Goal: Task Accomplishment & Management: Manage account settings

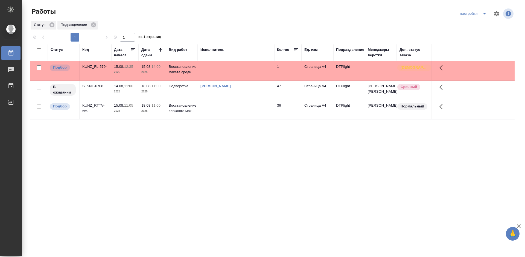
click at [86, 66] on div "KUNZ_FL-5794" at bounding box center [95, 66] width 26 height 5
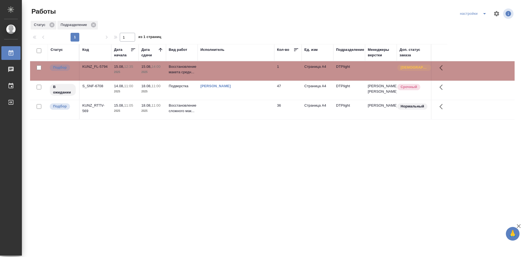
click at [86, 66] on div "KUNZ_FL-5794" at bounding box center [95, 66] width 26 height 5
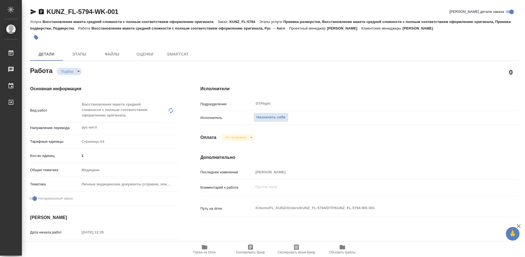
type textarea "x"
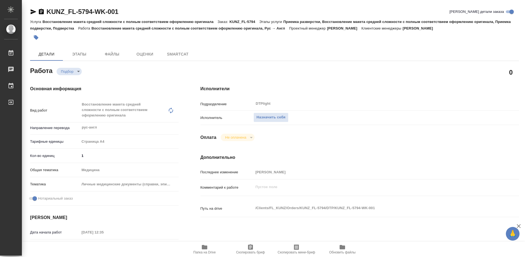
type textarea "x"
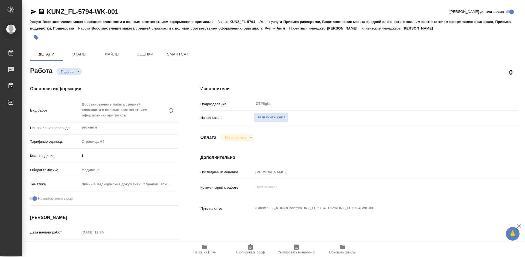
type textarea "x"
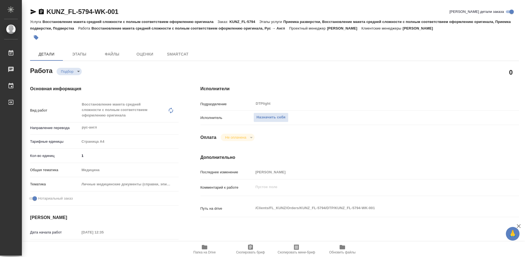
type textarea "x"
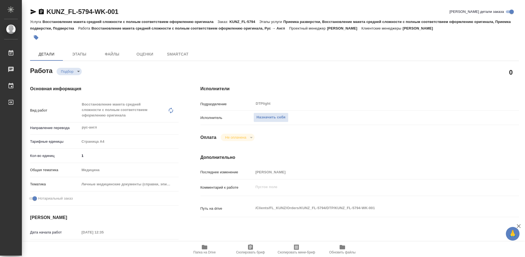
type textarea "x"
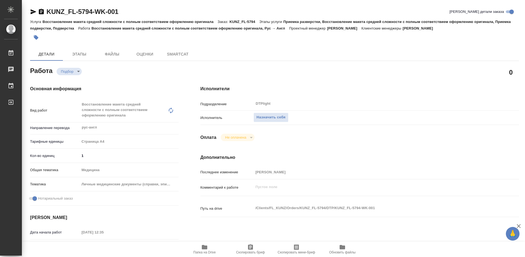
type textarea "x"
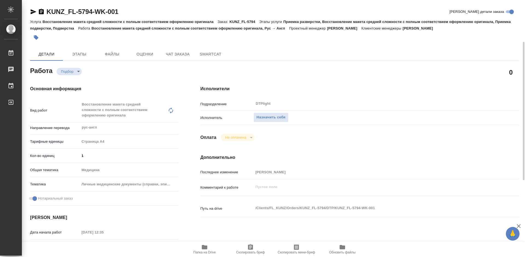
scroll to position [27, 0]
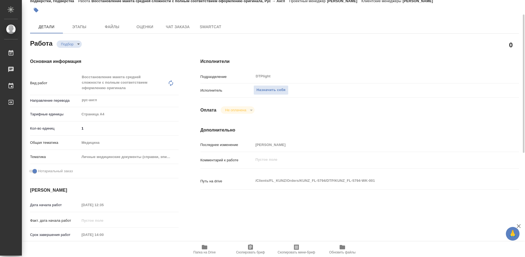
type textarea "x"
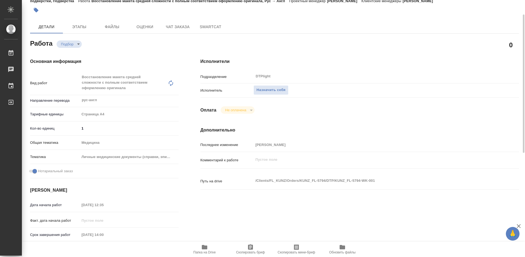
type textarea "x"
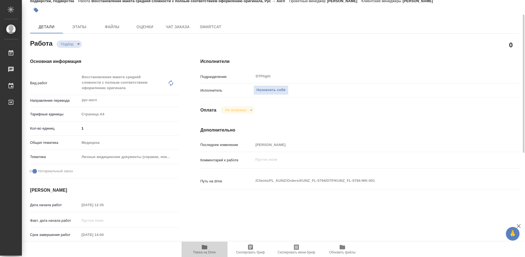
click at [208, 249] on span "Папка на Drive" at bounding box center [204, 249] width 39 height 10
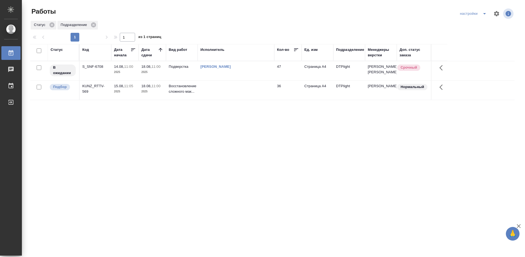
click at [92, 70] on div "KUNZ_RTTV-569" at bounding box center [95, 66] width 26 height 5
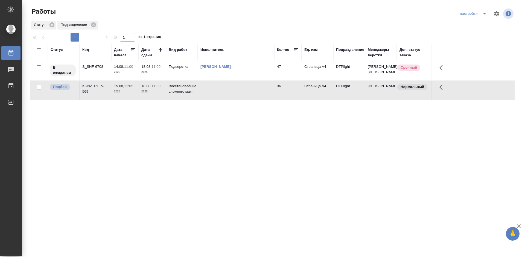
click at [92, 70] on div "KUNZ_RTTV-569" at bounding box center [95, 66] width 26 height 5
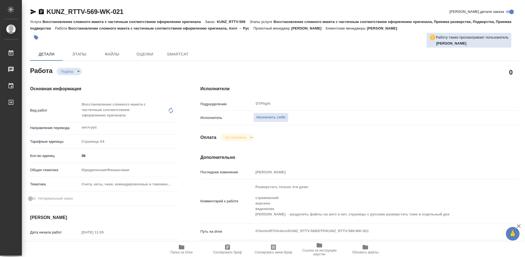
type textarea "x"
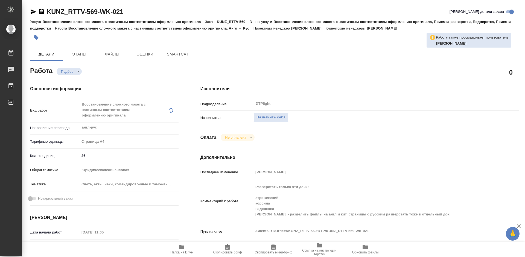
type textarea "x"
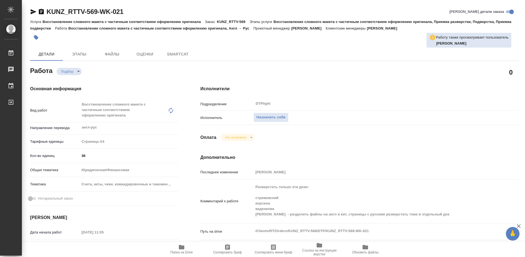
type textarea "x"
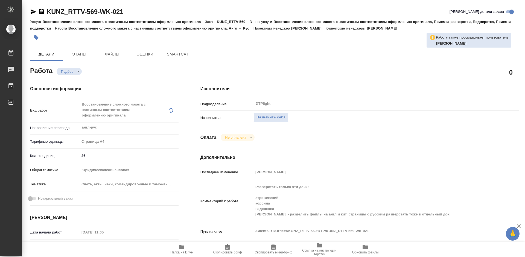
type textarea "x"
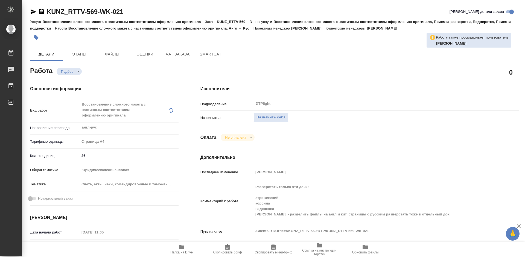
type textarea "x"
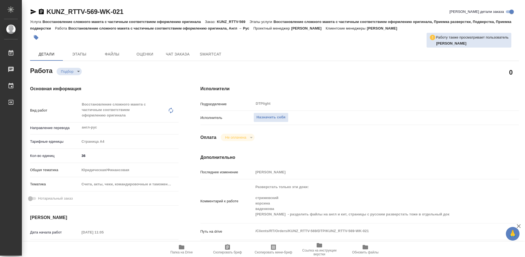
type textarea "x"
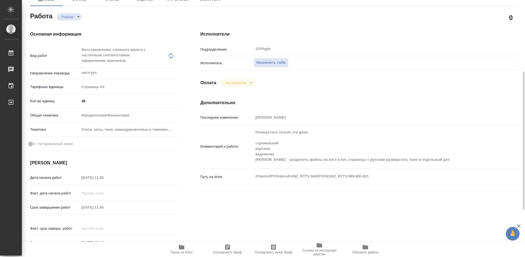
scroll to position [82, 0]
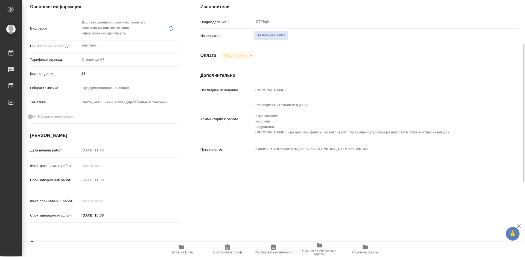
click at [183, 247] on icon "button" at bounding box center [181, 247] width 5 height 4
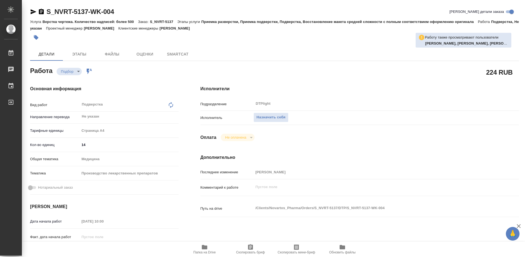
type textarea "x"
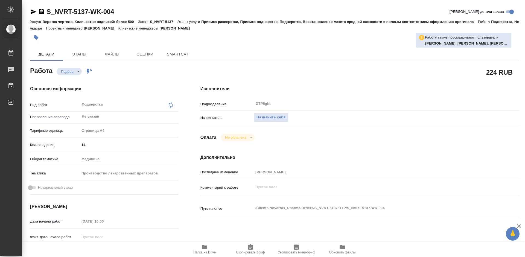
type textarea "x"
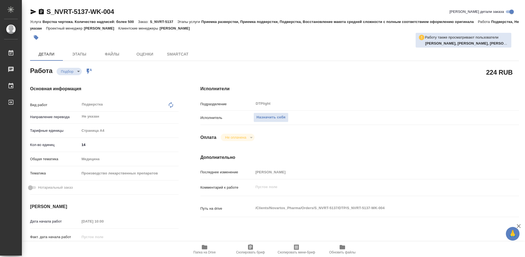
type textarea "x"
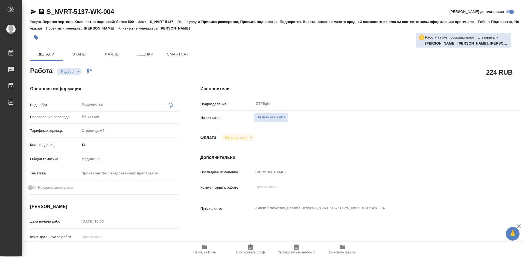
type textarea "x"
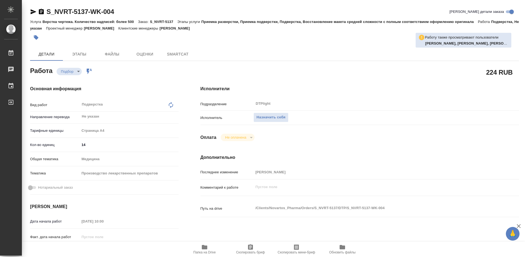
type textarea "x"
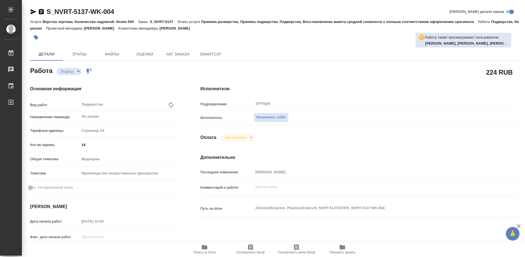
type textarea "x"
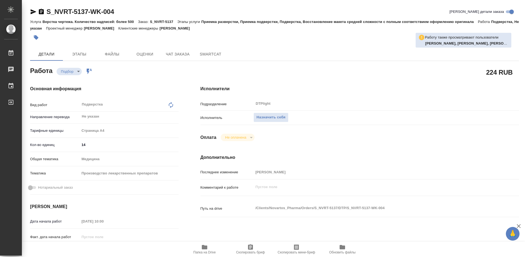
type textarea "x"
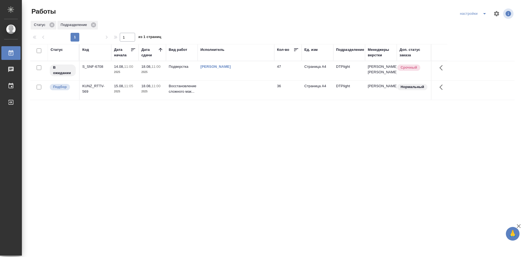
click at [93, 70] on div "KUNZ_RTTV-569" at bounding box center [95, 66] width 26 height 5
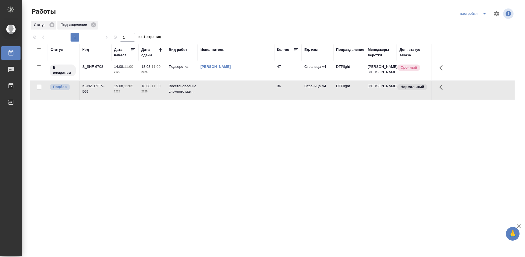
click at [96, 70] on div "KUNZ_RTTV-569" at bounding box center [95, 66] width 26 height 5
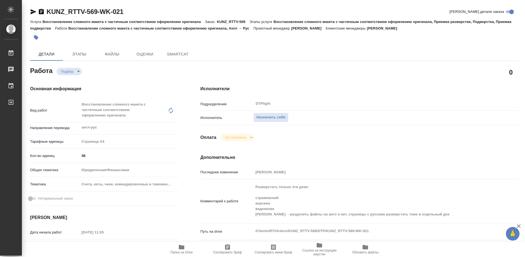
type textarea "x"
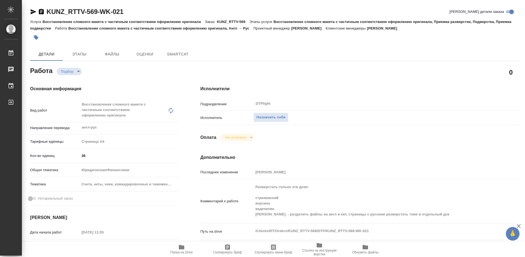
type textarea "x"
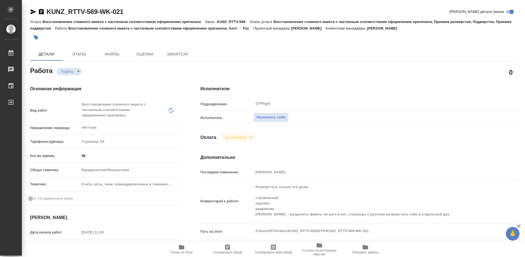
type textarea "x"
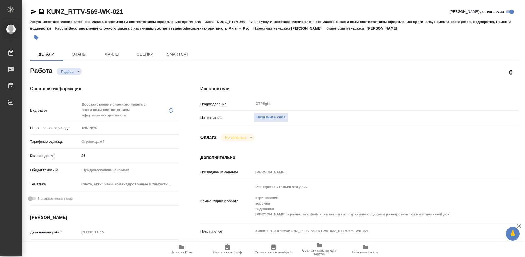
type textarea "x"
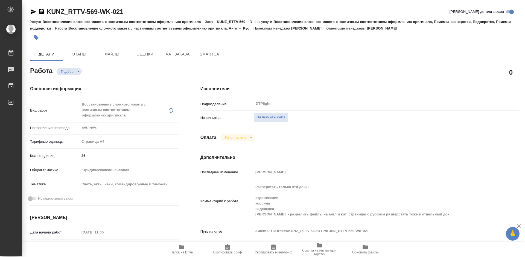
scroll to position [55, 0]
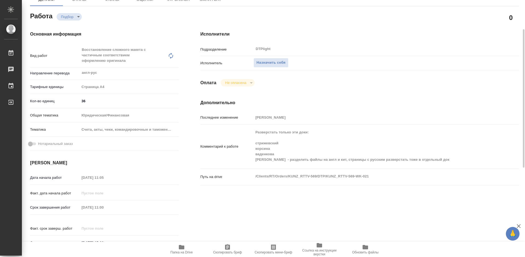
type textarea "x"
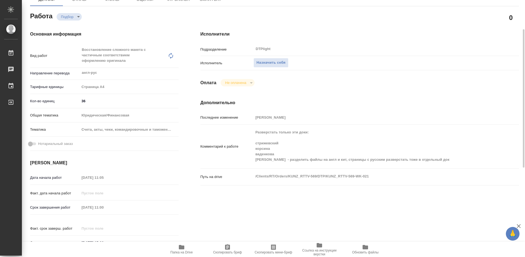
click at [188, 248] on span "Папка на Drive" at bounding box center [181, 249] width 39 height 10
type textarea "x"
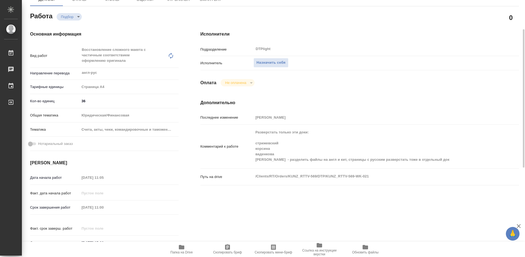
type textarea "x"
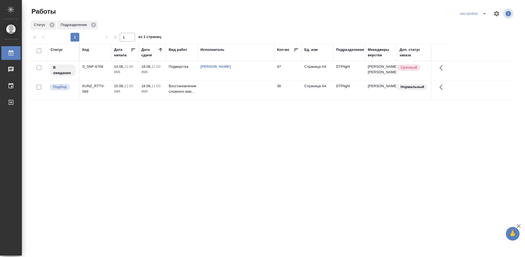
click at [95, 70] on div "KUNZ_RTTV-569" at bounding box center [95, 66] width 26 height 5
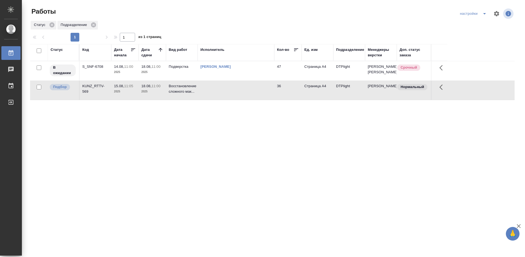
click at [95, 70] on div "KUNZ_RTTV-569" at bounding box center [95, 66] width 26 height 5
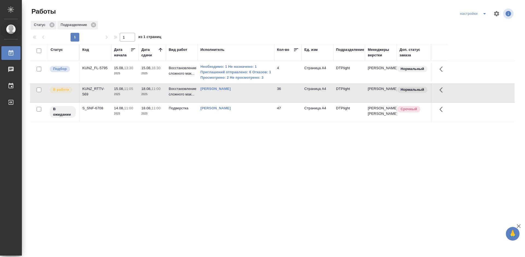
click at [140, 193] on div "Статус Код Дата начала Дата сдачи Вид работ Исполнитель Кол-во Ед. изм Подразде…" at bounding box center [272, 142] width 485 height 197
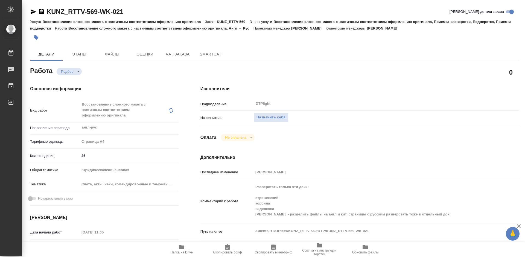
type textarea "x"
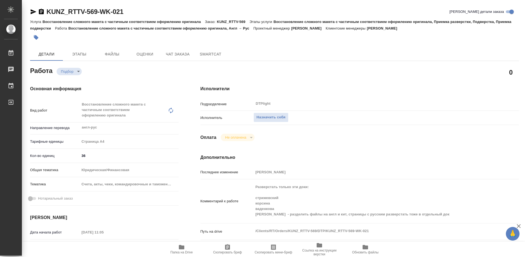
type textarea "x"
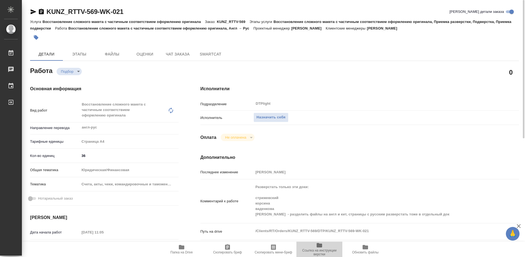
click at [320, 249] on span "Ссылка на инструкции верстки" at bounding box center [319, 253] width 39 height 8
click at [269, 118] on span "Назначить себя" at bounding box center [271, 117] width 29 height 6
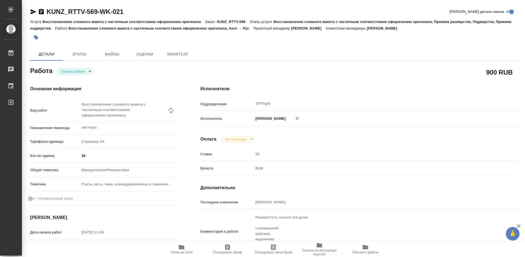
type textarea "x"
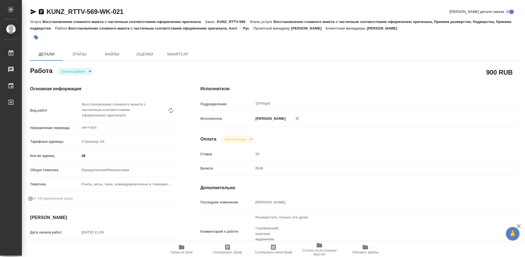
type textarea "x"
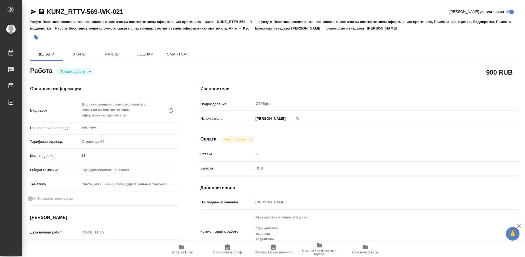
type textarea "x"
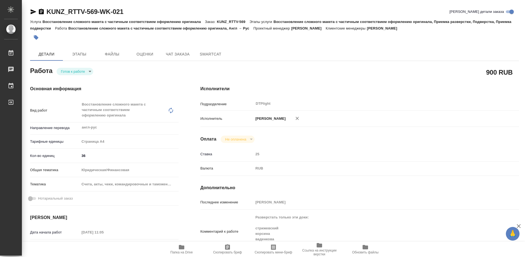
type textarea "x"
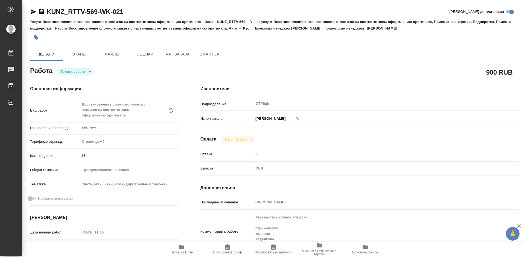
type textarea "x"
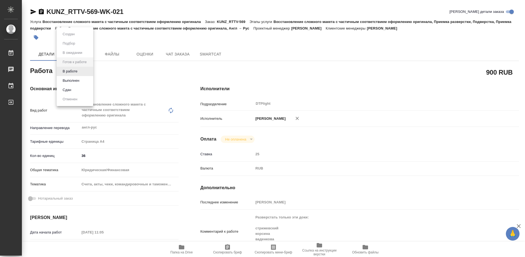
click at [81, 71] on body "🙏 .cls-1 fill:#fff; AWATERA Tretyakova Mariya Работы 0 Чаты График Выйти KUNZ_R…" at bounding box center [262, 128] width 525 height 257
click at [77, 70] on button "В работе" at bounding box center [70, 71] width 18 height 6
type textarea "x"
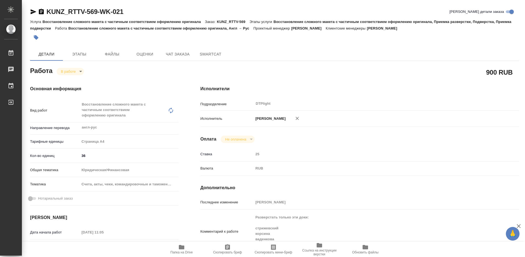
type textarea "x"
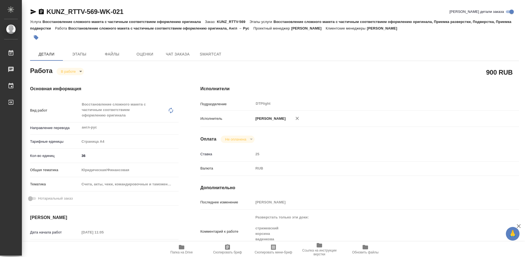
type textarea "x"
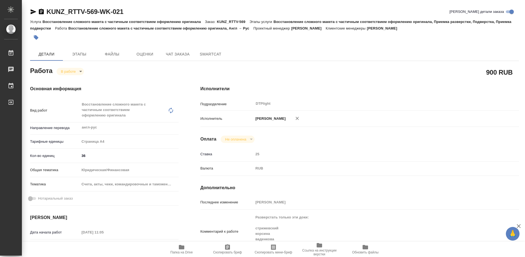
type textarea "x"
drag, startPoint x: 135, startPoint y: 11, endPoint x: 47, endPoint y: 5, distance: 88.0
click at [47, 5] on div "KUNZ_RTTV-569-WK-021 Кратко детали заказа Услуга Восстановление сложного макета…" at bounding box center [274, 241] width 495 height 483
copy link "KUNZ_RTTV-569-WK-021"
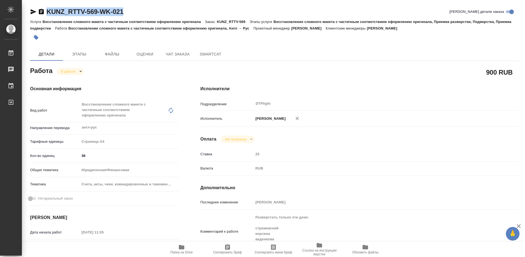
scroll to position [82, 0]
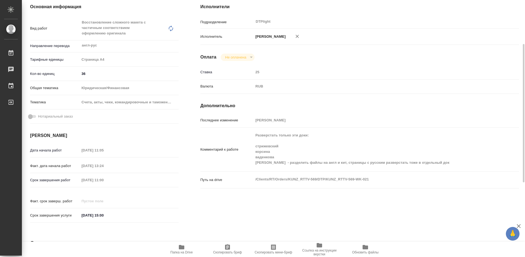
click at [187, 250] on span "Папка на Drive" at bounding box center [181, 249] width 39 height 10
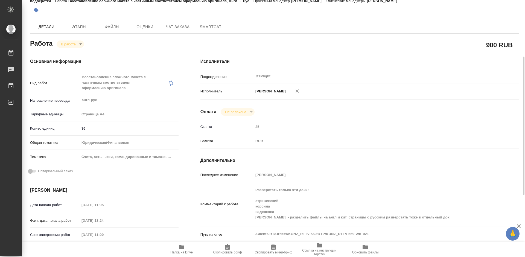
scroll to position [82, 0]
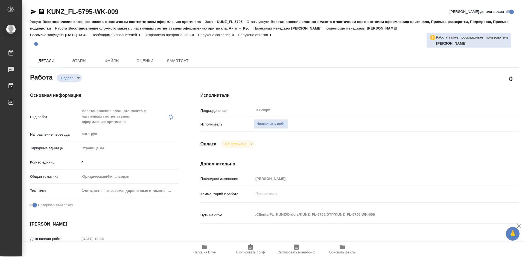
type textarea "x"
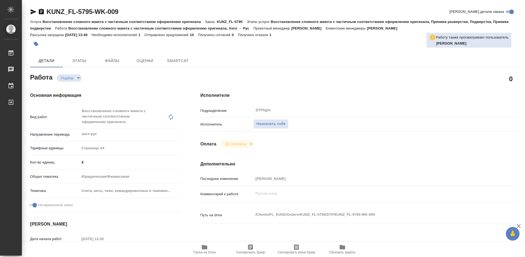
type textarea "x"
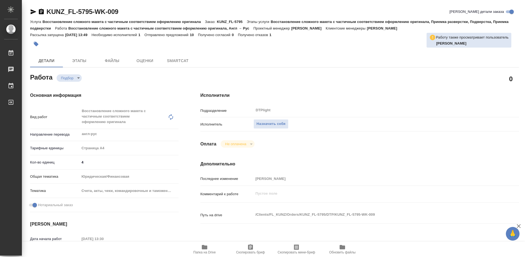
type textarea "x"
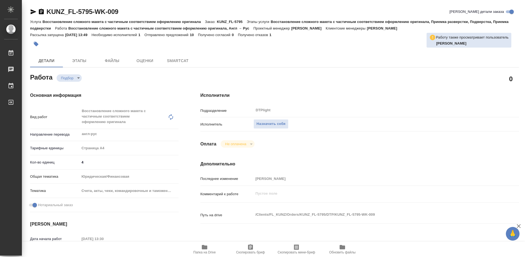
type textarea "x"
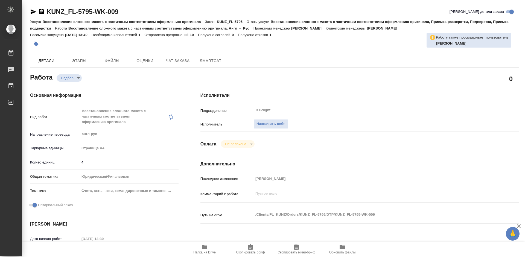
type textarea "x"
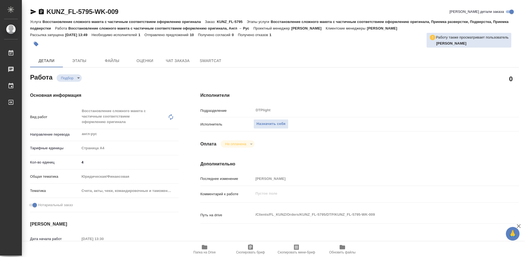
type textarea "x"
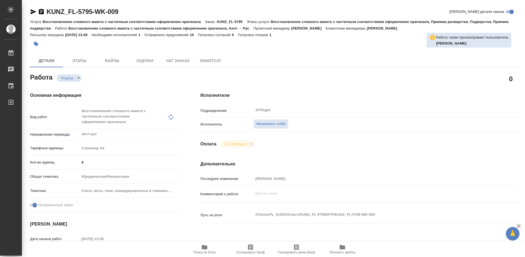
scroll to position [27, 0]
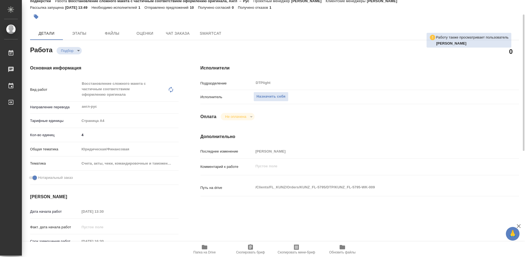
click at [206, 248] on icon "button" at bounding box center [204, 247] width 5 height 4
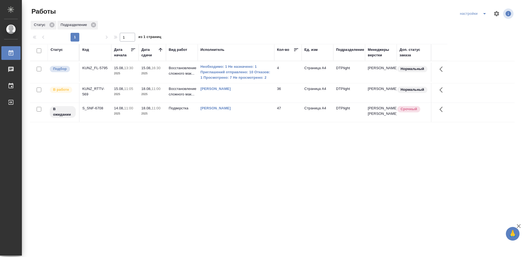
click at [97, 68] on div "KUNZ_FL-5795" at bounding box center [95, 67] width 26 height 5
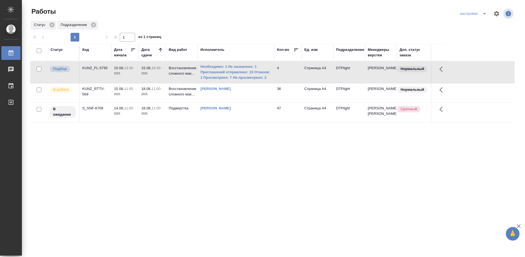
click at [97, 68] on div "KUNZ_FL-5795" at bounding box center [95, 67] width 26 height 5
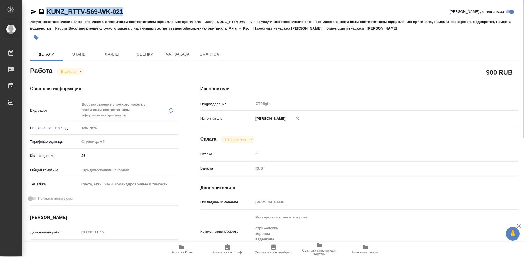
drag, startPoint x: 132, startPoint y: 8, endPoint x: 129, endPoint y: 14, distance: 6.1
click at [132, 8] on div "KUNZ_RTTV-569-WK-021 Кратко детали заказа" at bounding box center [274, 11] width 489 height 9
click at [129, 14] on div "KUNZ_RTTV-569-WK-021 Кратко детали заказа" at bounding box center [274, 11] width 489 height 9
drag, startPoint x: 131, startPoint y: 13, endPoint x: 50, endPoint y: 10, distance: 81.3
click at [50, 10] on div "KUNZ_RTTV-569-WK-021 Кратко детали заказа" at bounding box center [274, 11] width 489 height 9
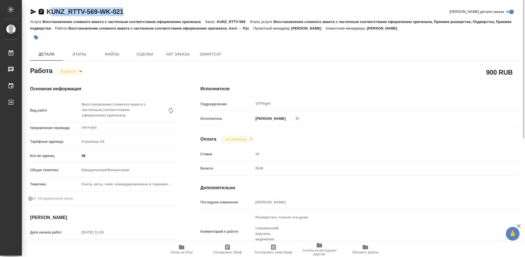
click at [42, 11] on icon "button" at bounding box center [41, 11] width 5 height 5
copy link "UNZ_RTTV-569-WK-021"
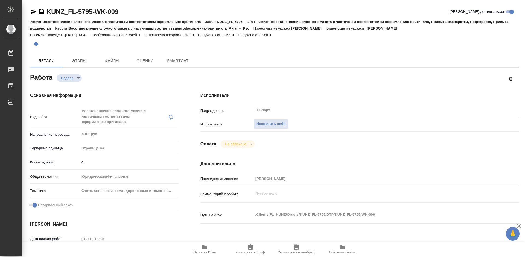
type textarea "x"
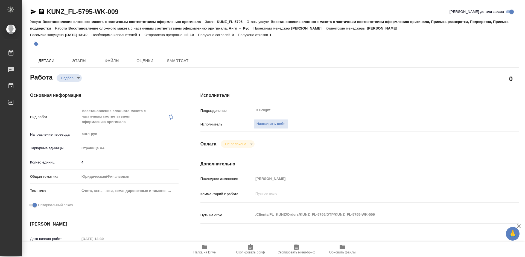
type textarea "x"
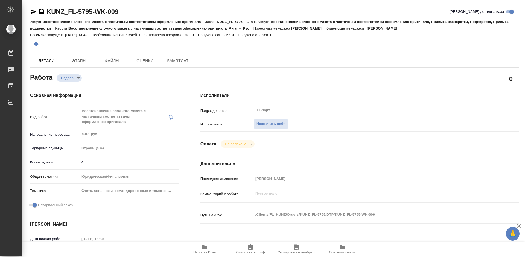
type textarea "x"
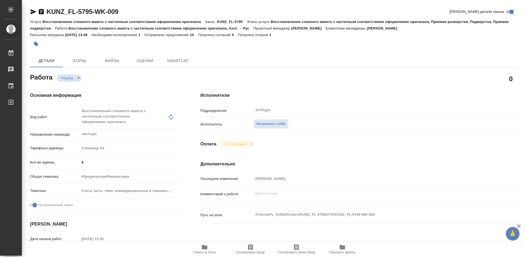
type textarea "x"
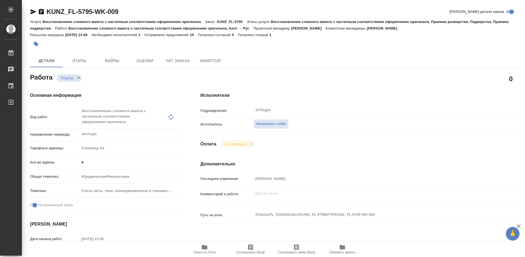
type textarea "x"
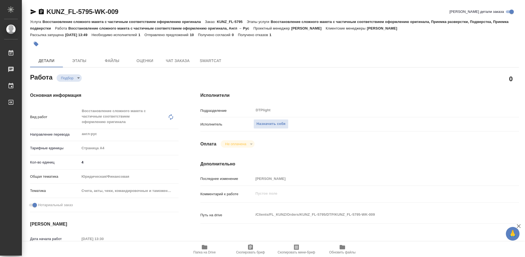
type textarea "x"
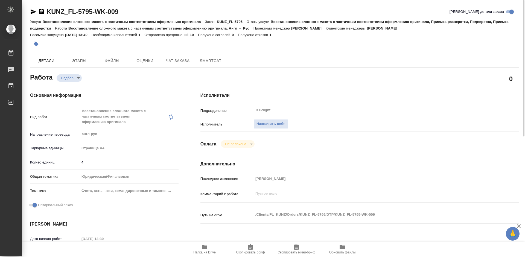
click at [212, 247] on span "Папка на Drive" at bounding box center [204, 249] width 39 height 10
type textarea "x"
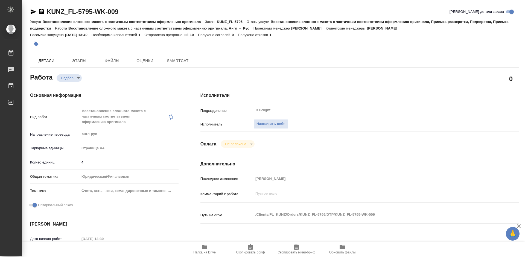
type textarea "x"
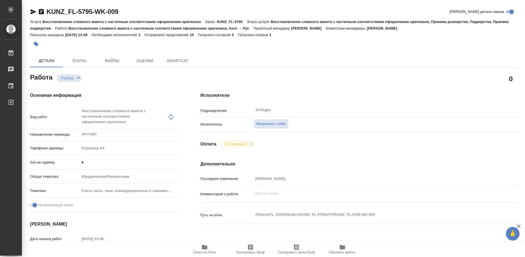
type textarea "x"
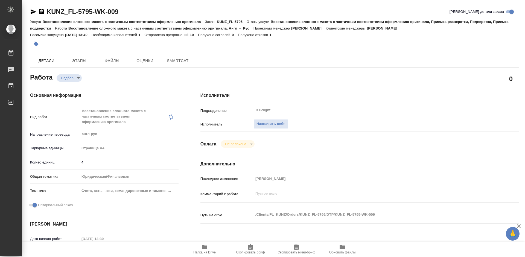
type textarea "x"
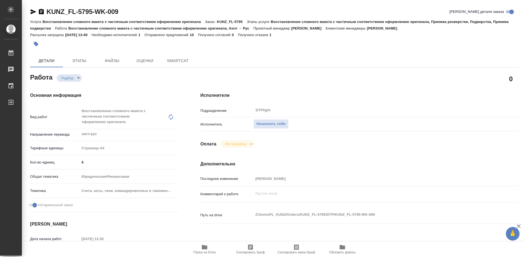
type textarea "x"
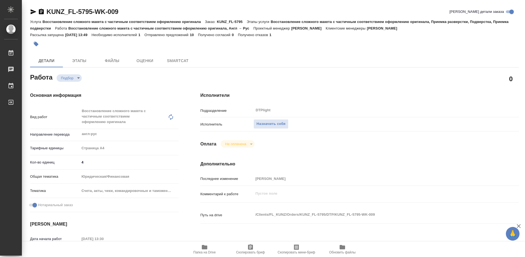
type textarea "x"
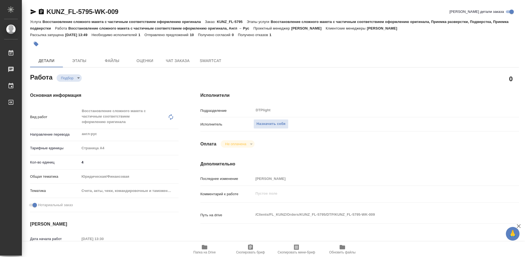
type textarea "x"
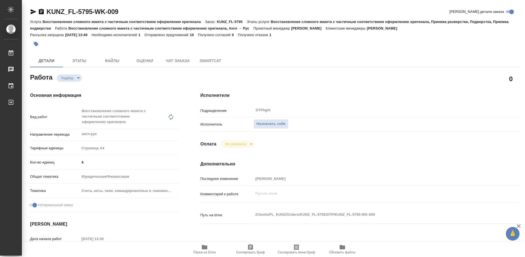
type textarea "x"
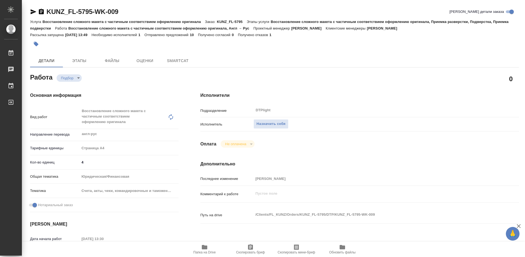
type textarea "x"
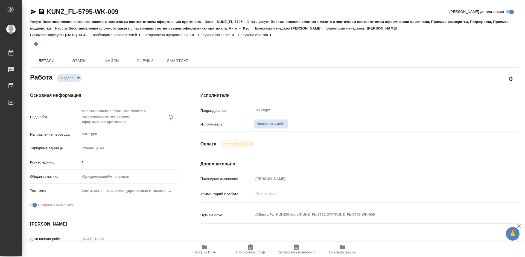
type textarea "x"
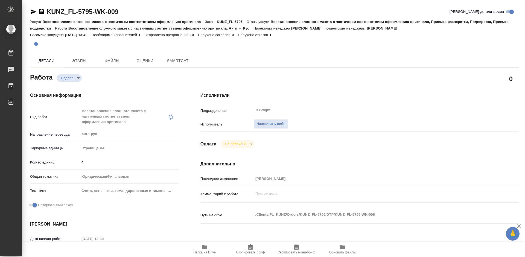
type textarea "x"
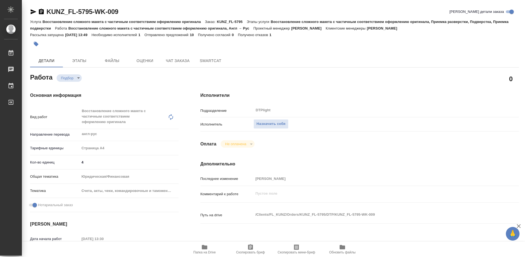
type textarea "x"
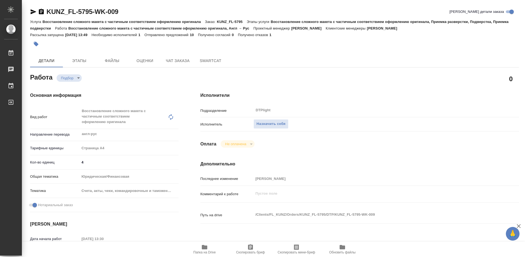
type textarea "x"
click at [277, 122] on span "Назначить себя" at bounding box center [271, 124] width 29 height 6
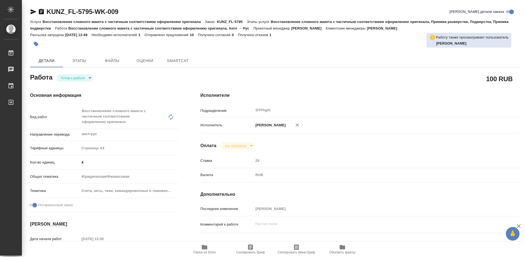
type textarea "x"
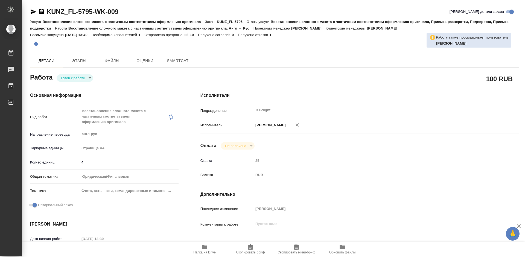
type textarea "x"
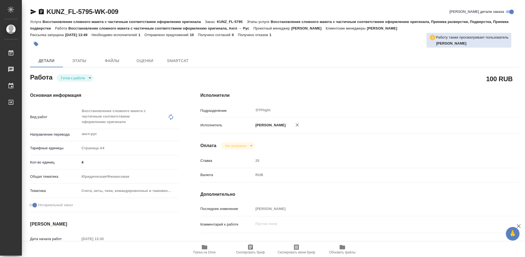
type textarea "x"
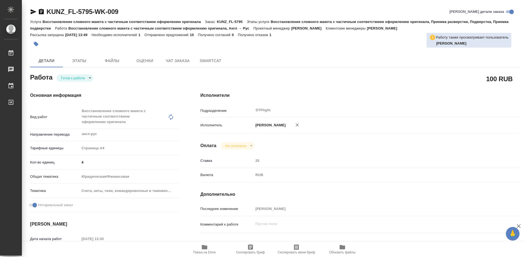
type textarea "x"
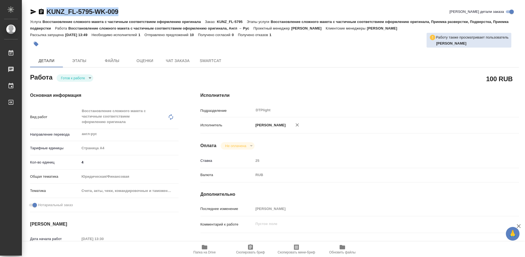
type textarea "x"
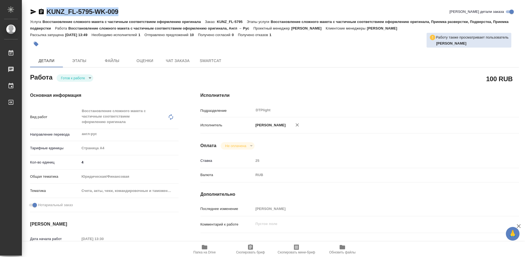
drag, startPoint x: 121, startPoint y: 12, endPoint x: 44, endPoint y: 15, distance: 76.4
click at [44, 15] on div "KUNZ_FL-5795-WK-009 Кратко детали заказа" at bounding box center [274, 11] width 489 height 9
copy link "KUNZ_FL-5795-WK-009"
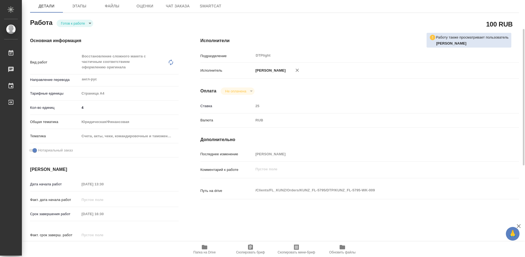
click at [206, 248] on icon "button" at bounding box center [204, 247] width 5 height 4
click at [81, 22] on body "🙏 .cls-1 fill:#fff; AWATERA Tretyakova Mariya Работы 0 Чаты График Выйти KUNZ_F…" at bounding box center [262, 128] width 525 height 257
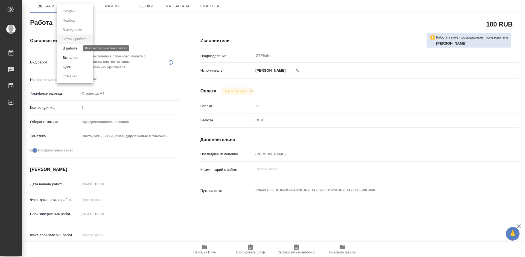
click at [74, 48] on button "В работе" at bounding box center [70, 48] width 18 height 6
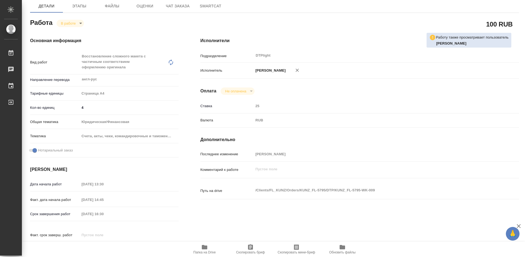
type textarea "x"
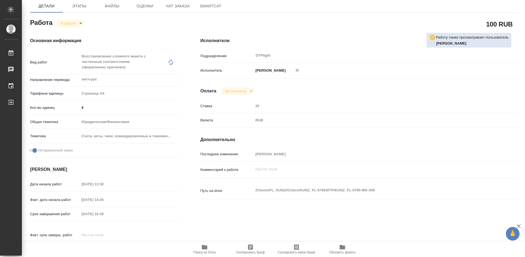
type textarea "x"
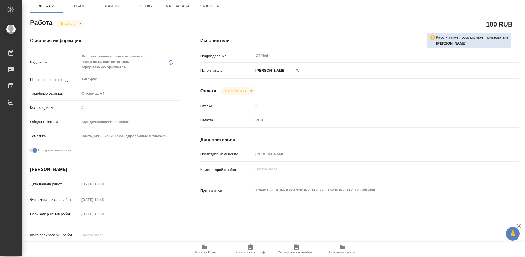
type textarea "x"
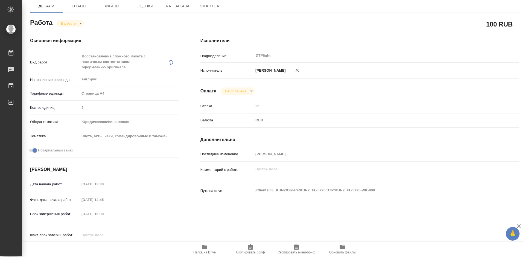
type textarea "x"
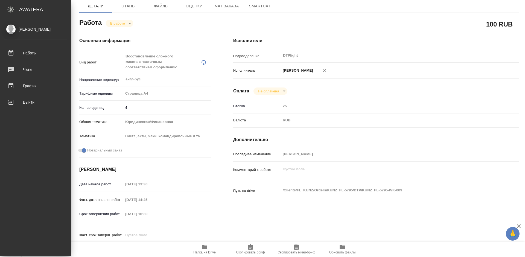
type textarea "x"
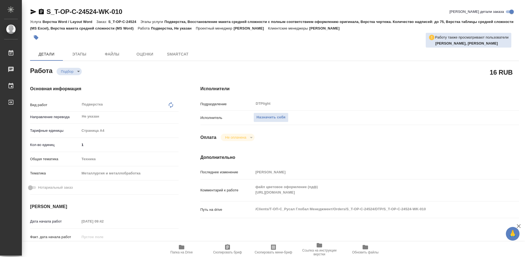
type textarea "x"
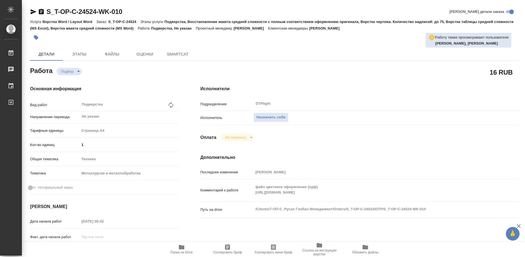
type textarea "x"
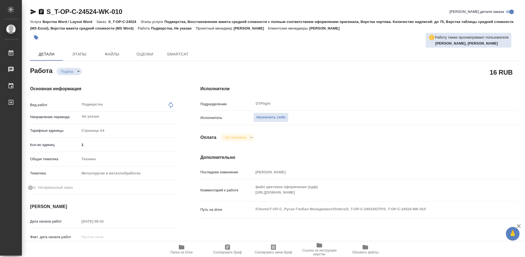
type textarea "x"
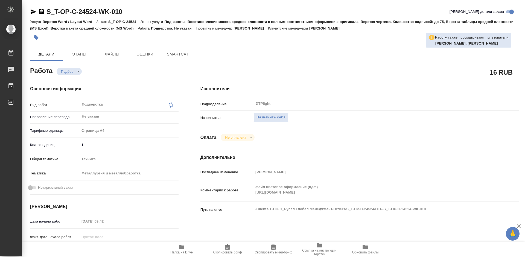
type textarea "x"
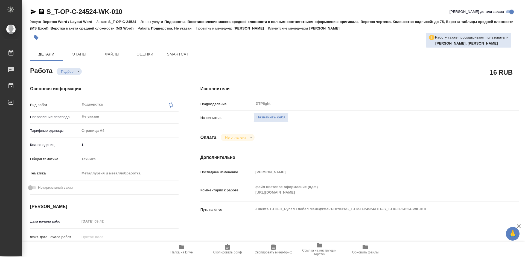
type textarea "x"
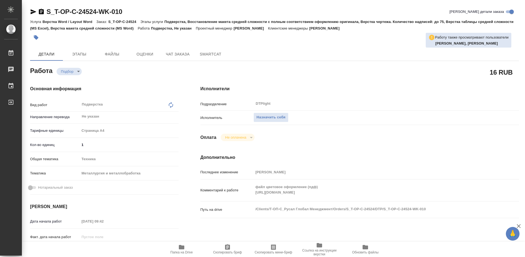
type textarea "x"
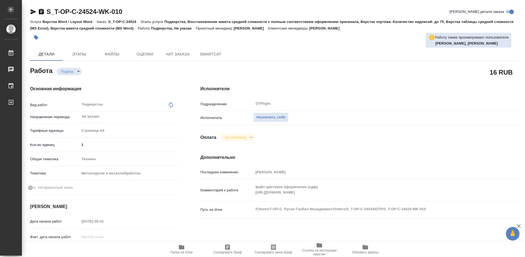
type textarea "x"
